Goal: Check status: Check status

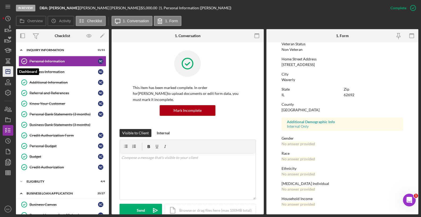
click at [7, 73] on icon "Icon/Dashboard" at bounding box center [7, 71] width 13 height 13
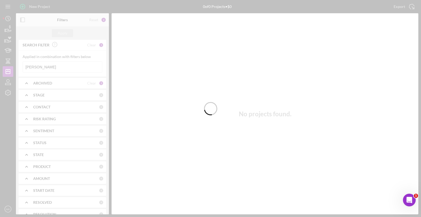
click at [41, 67] on div at bounding box center [210, 108] width 421 height 217
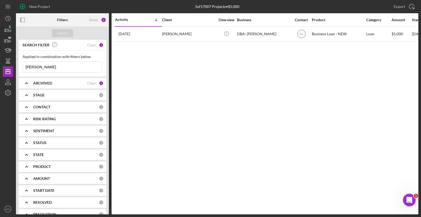
drag, startPoint x: 41, startPoint y: 67, endPoint x: 16, endPoint y: 69, distance: 25.2
click at [16, 69] on div "New Project 1 of 17007 Projects • $5,000 [PERSON_NAME] Export Icon/Export Filte…" at bounding box center [210, 107] width 415 height 215
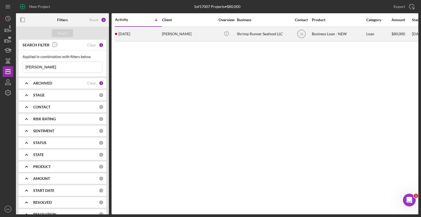
type input "[PERSON_NAME]"
click at [195, 35] on div "[PERSON_NAME]" at bounding box center [188, 34] width 53 height 14
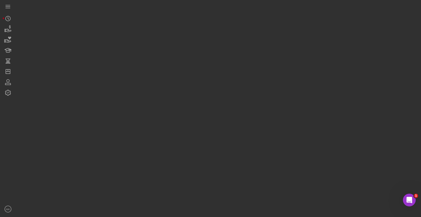
click at [195, 35] on div at bounding box center [217, 107] width 402 height 215
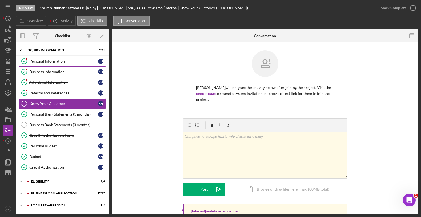
click at [58, 56] on link "Personal Information Personal Information K H" at bounding box center [63, 61] width 88 height 11
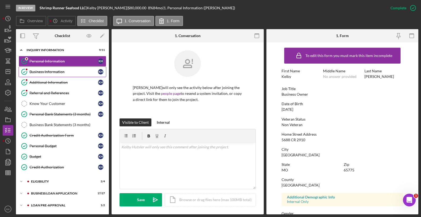
click at [57, 68] on link "Business Information Business Information K H" at bounding box center [63, 72] width 88 height 11
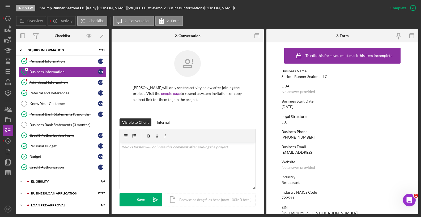
click at [321, 148] on div "Business Email" at bounding box center [342, 147] width 122 height 4
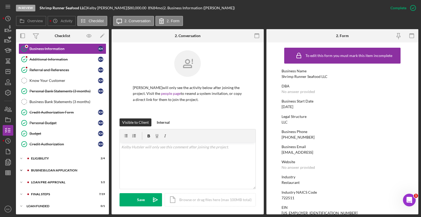
click at [57, 171] on div "BUSINESS LOAN APPLICATION" at bounding box center [66, 170] width 71 height 3
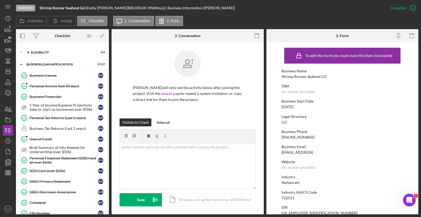
scroll to position [182, 0]
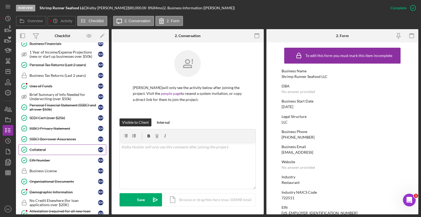
click at [62, 150] on div "Collateral" at bounding box center [63, 150] width 68 height 4
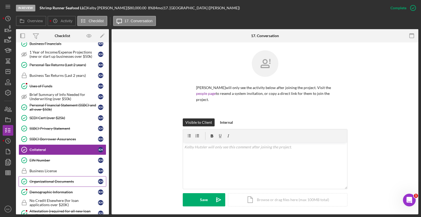
click at [61, 180] on div "Organizational Documents" at bounding box center [63, 182] width 68 height 4
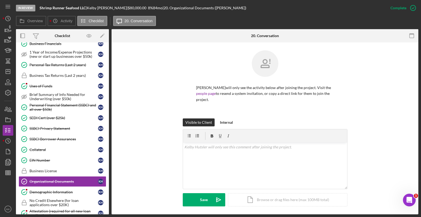
scroll to position [159, 0]
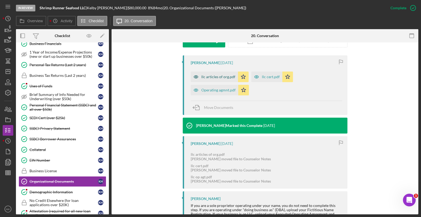
click at [225, 75] on div "llc articles of org.pdf" at bounding box center [214, 77] width 47 height 11
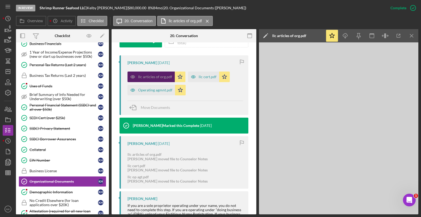
scroll to position [165, 0]
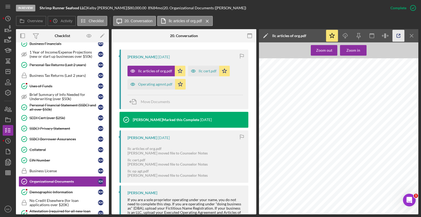
click at [399, 35] on line "button" at bounding box center [399, 35] width 2 height 2
click at [46, 150] on div "Collateral" at bounding box center [63, 150] width 68 height 4
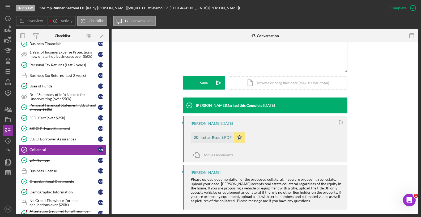
click at [214, 136] on div "Letter Report.PDF" at bounding box center [216, 138] width 30 height 4
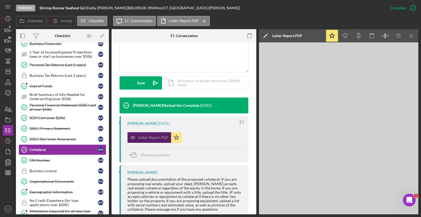
scroll to position [123, 0]
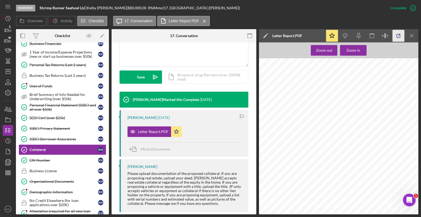
click at [399, 38] on icon "button" at bounding box center [397, 35] width 3 height 3
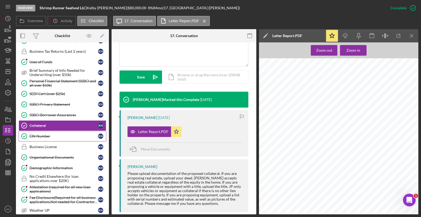
scroll to position [313, 0]
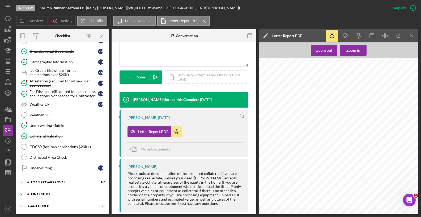
click at [50, 193] on div "FINAL STEPS" at bounding box center [66, 194] width 71 height 3
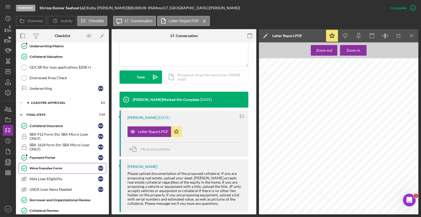
scroll to position [419, 0]
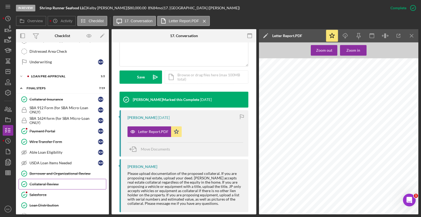
click at [52, 184] on div "Collateral Review" at bounding box center [67, 184] width 76 height 4
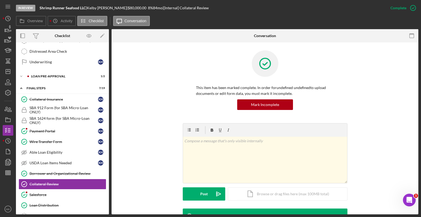
scroll to position [106, 0]
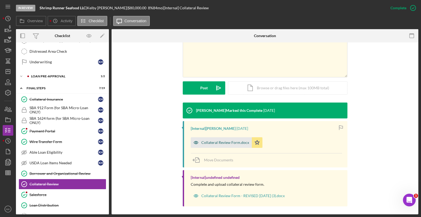
click at [234, 144] on div "Collateral Review Form.docx" at bounding box center [225, 143] width 48 height 4
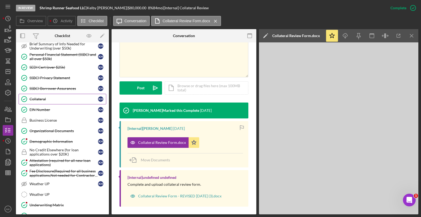
scroll to position [74, 0]
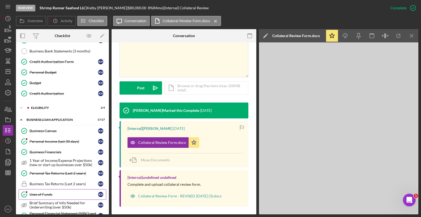
drag, startPoint x: 65, startPoint y: 195, endPoint x: 61, endPoint y: 197, distance: 5.0
click at [65, 195] on div "Uses of Funds" at bounding box center [63, 195] width 68 height 4
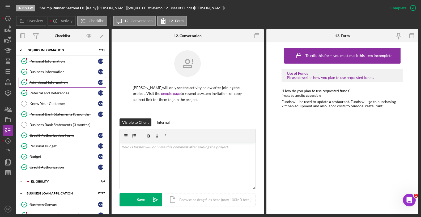
click at [66, 77] on link "Additional Information Additional Information K H" at bounding box center [63, 82] width 88 height 11
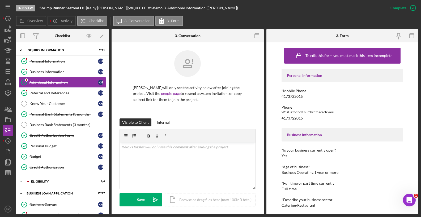
scroll to position [80, 0]
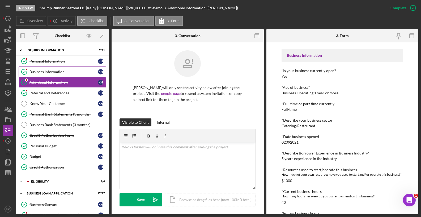
click at [54, 72] on div "Business Information" at bounding box center [63, 72] width 68 height 4
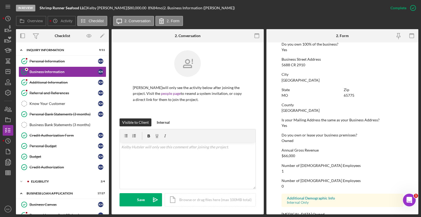
scroll to position [228, 0]
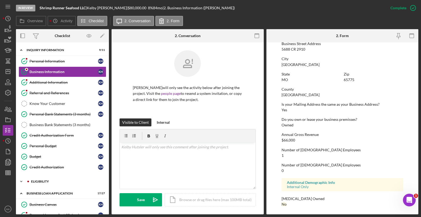
click at [57, 178] on div "Icon/Expander ELIGIBILITY 2 / 4" at bounding box center [62, 181] width 93 height 11
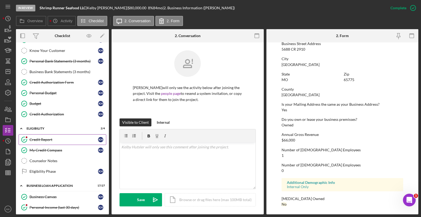
click at [39, 139] on div "Credit Report" at bounding box center [63, 140] width 68 height 4
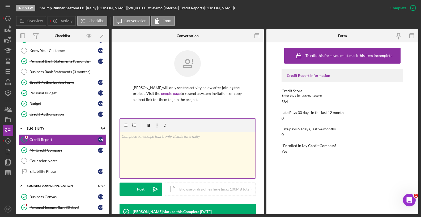
scroll to position [157, 0]
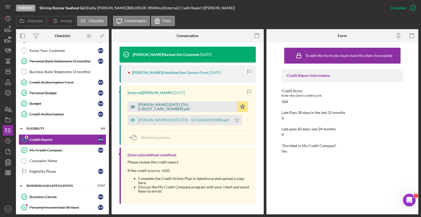
click at [183, 106] on div "[PERSON_NAME] [DATE] (TU) - [CREDIT_CARD_NUMBER].pdf" at bounding box center [186, 107] width 96 height 8
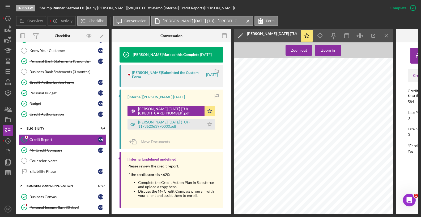
scroll to position [2149, 0]
click at [163, 125] on div "[PERSON_NAME] [DATE] (TU) - 117362063970000.pdf" at bounding box center [170, 124] width 64 height 8
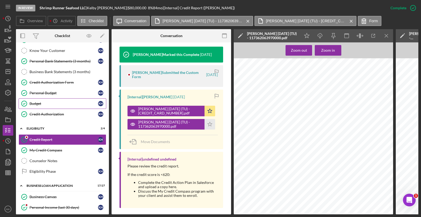
scroll to position [27, 0]
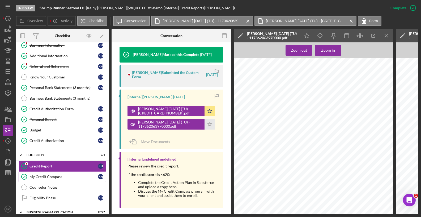
click at [66, 179] on div "My Credit Compass" at bounding box center [63, 177] width 68 height 4
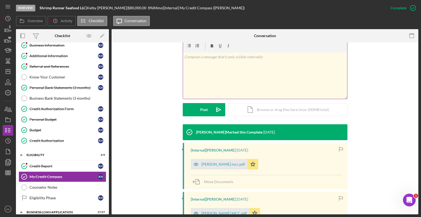
scroll to position [106, 0]
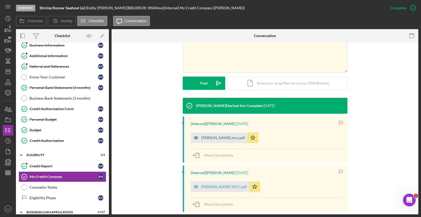
click at [225, 135] on div "[PERSON_NAME] mcc.pdf" at bounding box center [219, 138] width 57 height 11
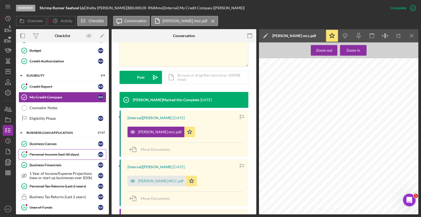
click at [62, 157] on div "Personal Income (last 30 days)" at bounding box center [63, 155] width 68 height 4
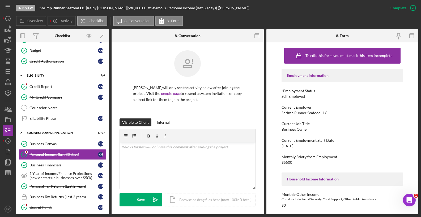
scroll to position [106, 0]
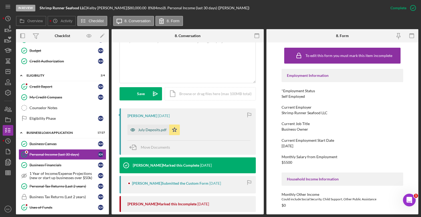
click at [157, 132] on div "July Deposits.pdf" at bounding box center [152, 130] width 28 height 4
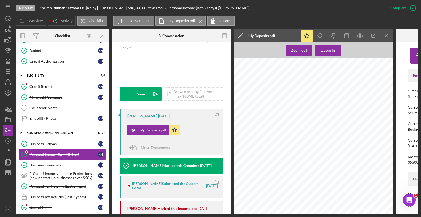
scroll to position [1951, 0]
click at [64, 163] on div "Business Financials" at bounding box center [63, 165] width 68 height 4
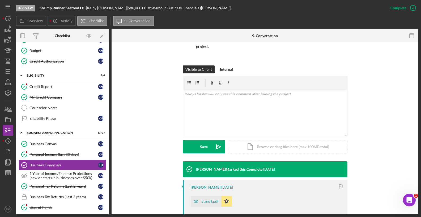
scroll to position [106, 0]
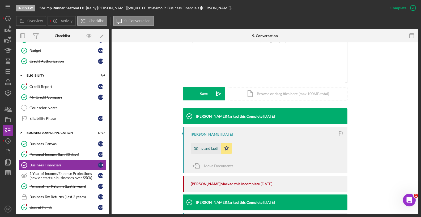
click at [207, 146] on div "p and l.pdf" at bounding box center [209, 148] width 17 height 4
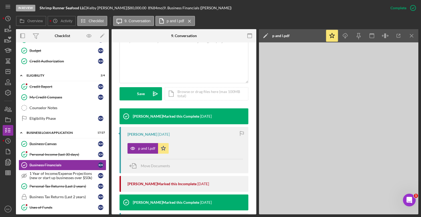
scroll to position [112, 0]
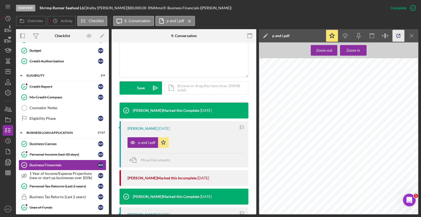
click at [400, 34] on icon "button" at bounding box center [398, 36] width 12 height 12
click at [411, 35] on icon "Icon/Menu Close" at bounding box center [411, 36] width 12 height 12
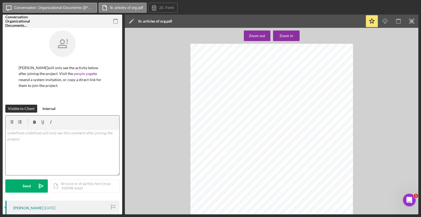
scroll to position [80, 0]
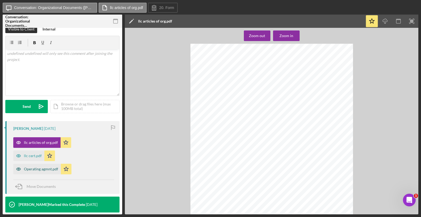
click at [29, 170] on div "Operating agmnt.pdf" at bounding box center [41, 169] width 34 height 4
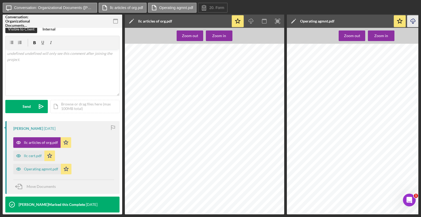
click at [416, 19] on icon "Icon/Download" at bounding box center [413, 21] width 12 height 12
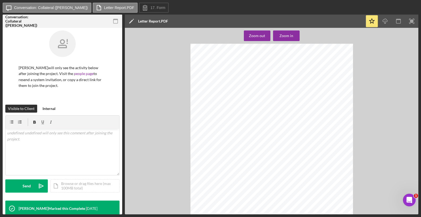
scroll to position [141, 0]
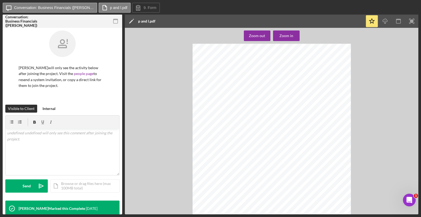
scroll to position [53, 0]
